Goal: Find specific page/section: Find specific page/section

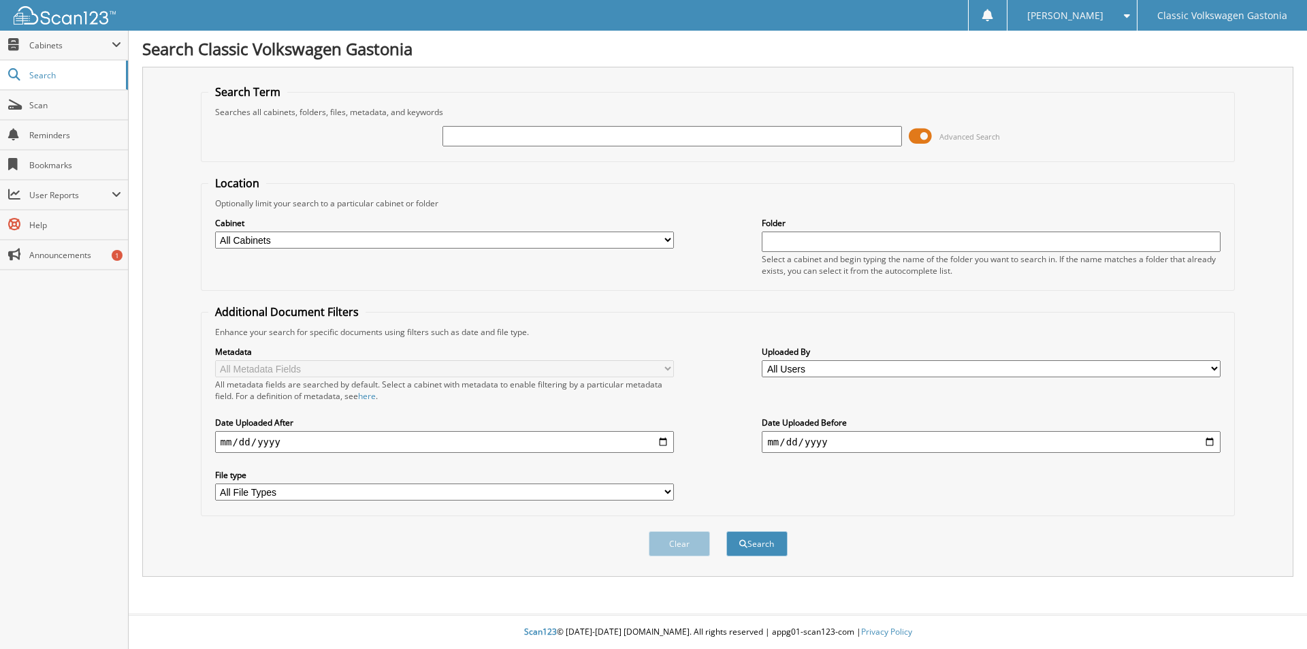
click at [922, 130] on span at bounding box center [920, 136] width 23 height 20
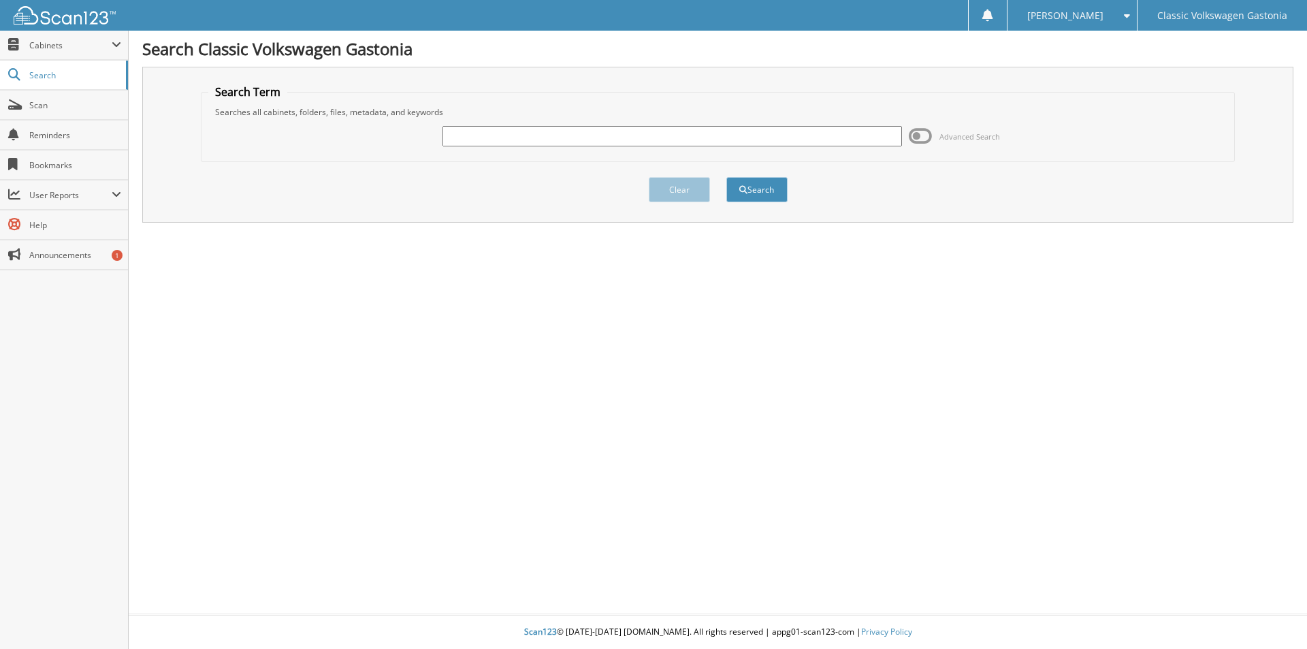
click at [661, 134] on input "text" at bounding box center [671, 136] width 459 height 20
type input "31762"
click at [726, 177] on button "Search" at bounding box center [756, 189] width 61 height 25
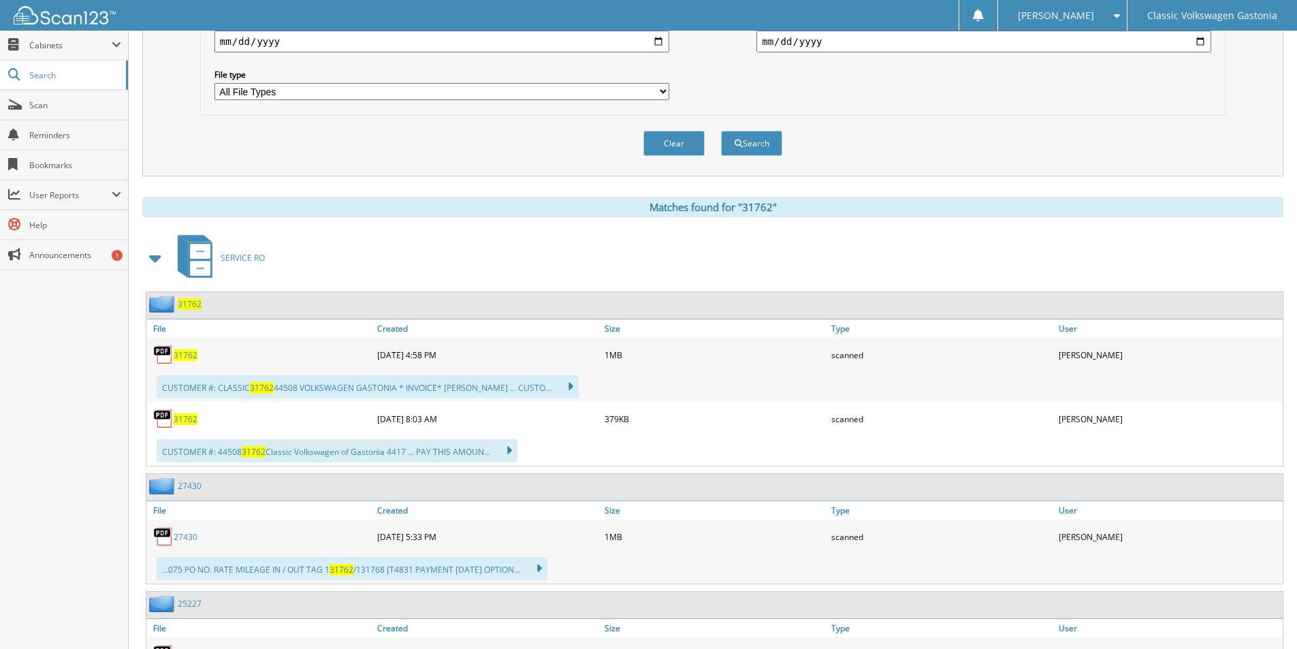
scroll to position [408, 0]
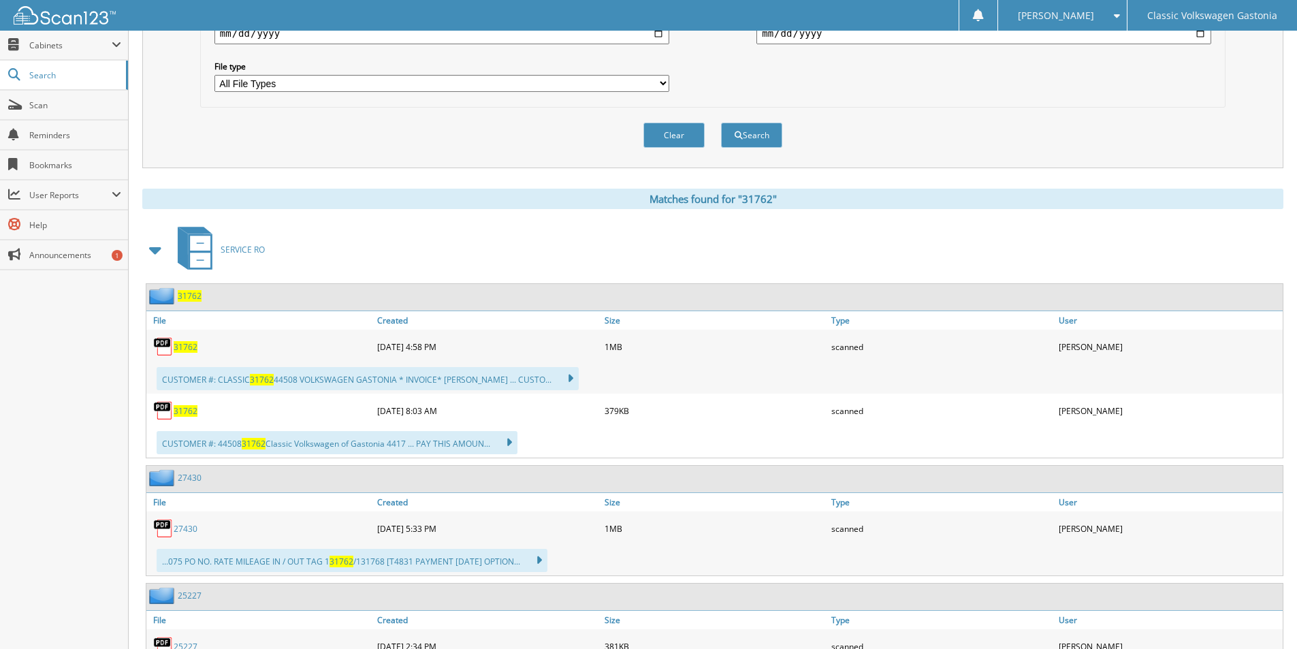
click at [177, 346] on span "31762" at bounding box center [186, 347] width 24 height 12
